Goal: Task Accomplishment & Management: Use online tool/utility

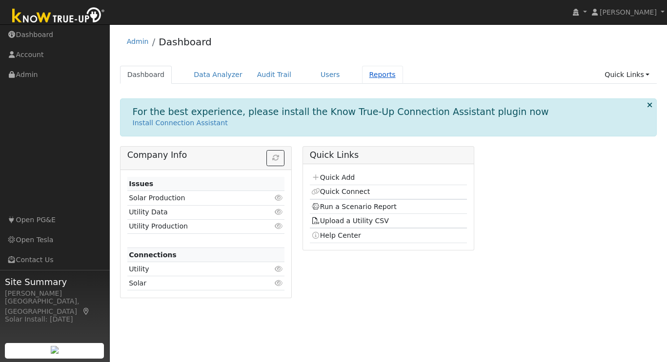
click at [369, 72] on link "Reports" at bounding box center [382, 75] width 41 height 18
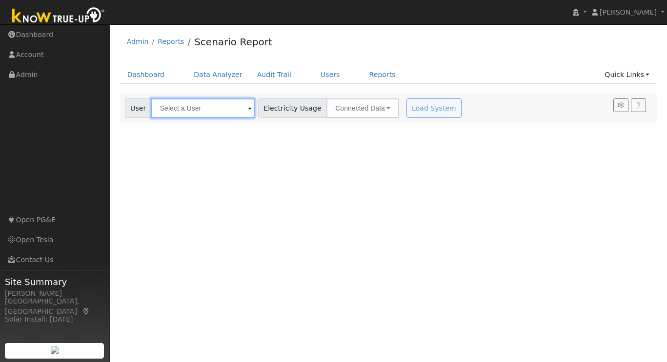
click at [193, 110] on input "text" at bounding box center [202, 109] width 103 height 20
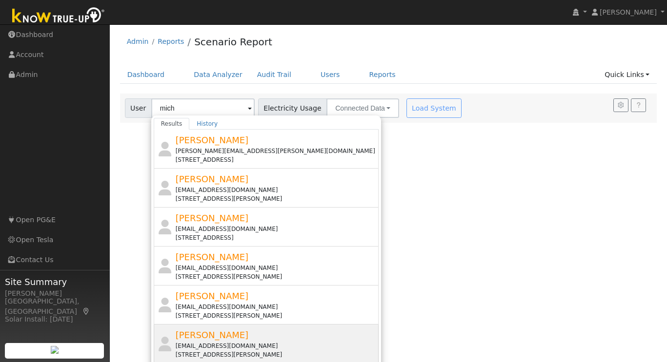
click at [214, 336] on span "[PERSON_NAME]" at bounding box center [212, 335] width 73 height 10
type input "[PERSON_NAME]"
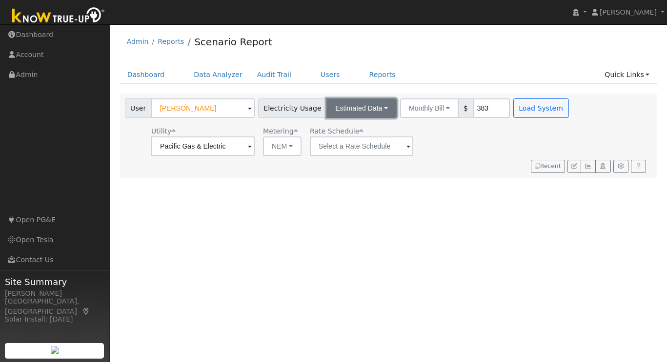
click at [371, 105] on button "Estimated Data" at bounding box center [361, 109] width 70 height 20
click at [335, 132] on link "Connected Data" at bounding box center [361, 130] width 69 height 14
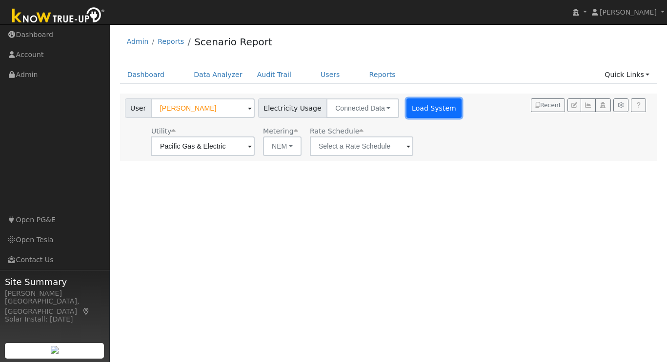
click at [427, 110] on button "Load System" at bounding box center [434, 109] width 56 height 20
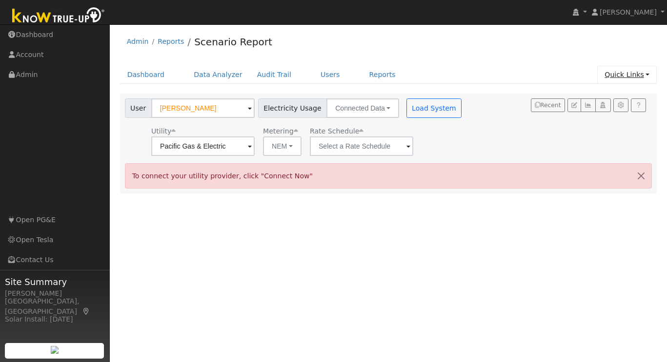
click at [646, 71] on link "Quick Links" at bounding box center [627, 75] width 60 height 18
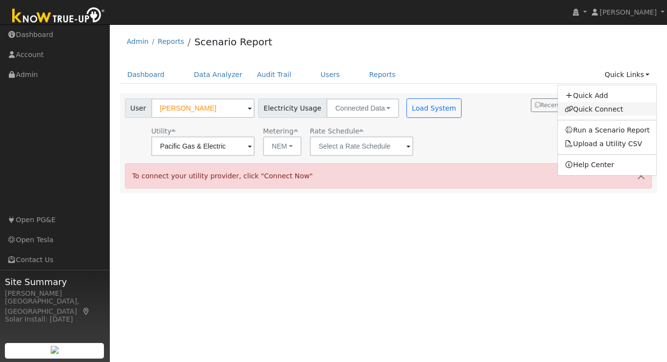
click at [609, 106] on link "Quick Connect" at bounding box center [606, 109] width 99 height 14
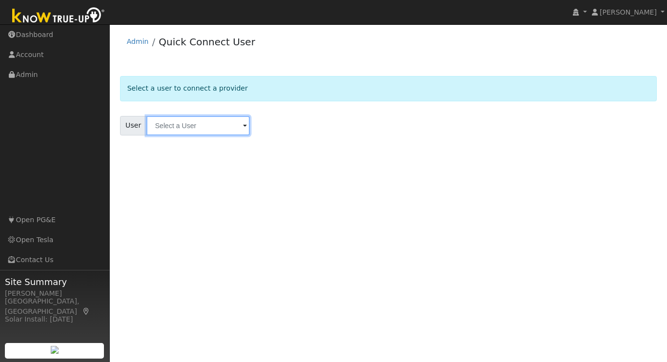
type input "m"
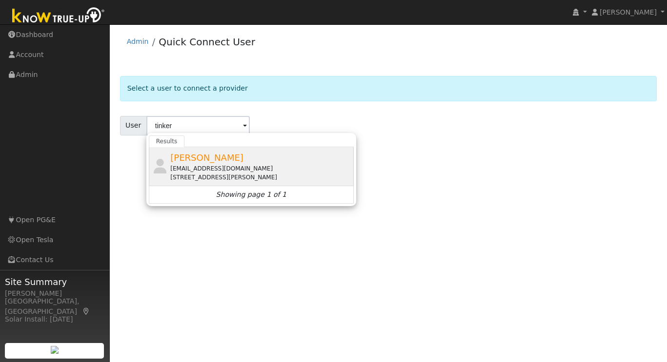
click at [197, 166] on div "[EMAIL_ADDRESS][DOMAIN_NAME]" at bounding box center [260, 168] width 181 height 9
type input "[PERSON_NAME]"
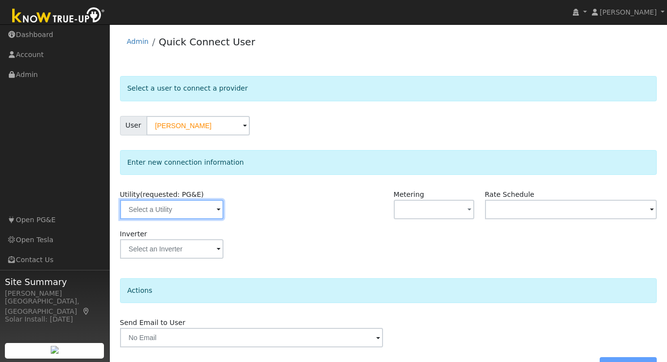
click at [204, 217] on input "text" at bounding box center [171, 210] width 103 height 20
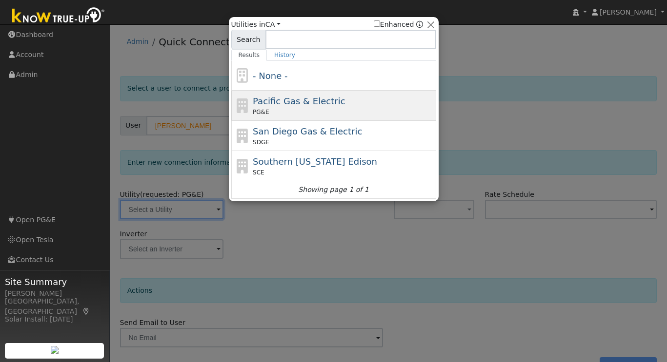
click at [333, 121] on div "Pacific Gas & Electric PG&E" at bounding box center [333, 136] width 205 height 30
type input "PG&E"
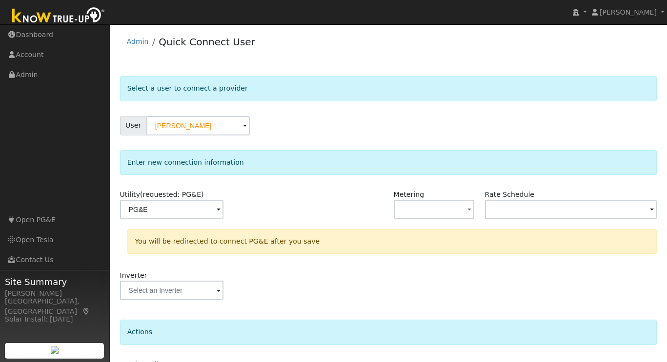
scroll to position [68, 0]
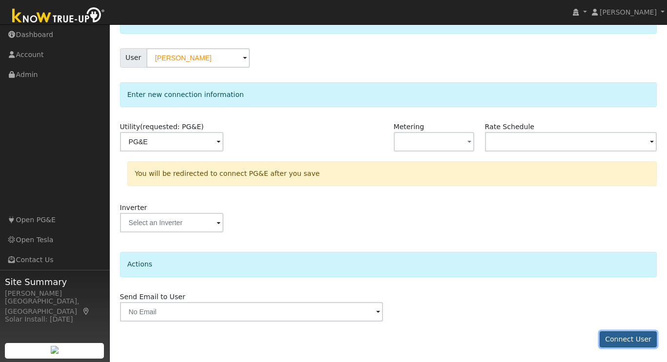
click at [642, 342] on button "Connect User" at bounding box center [628, 340] width 58 height 17
